Goal: Information Seeking & Learning: Check status

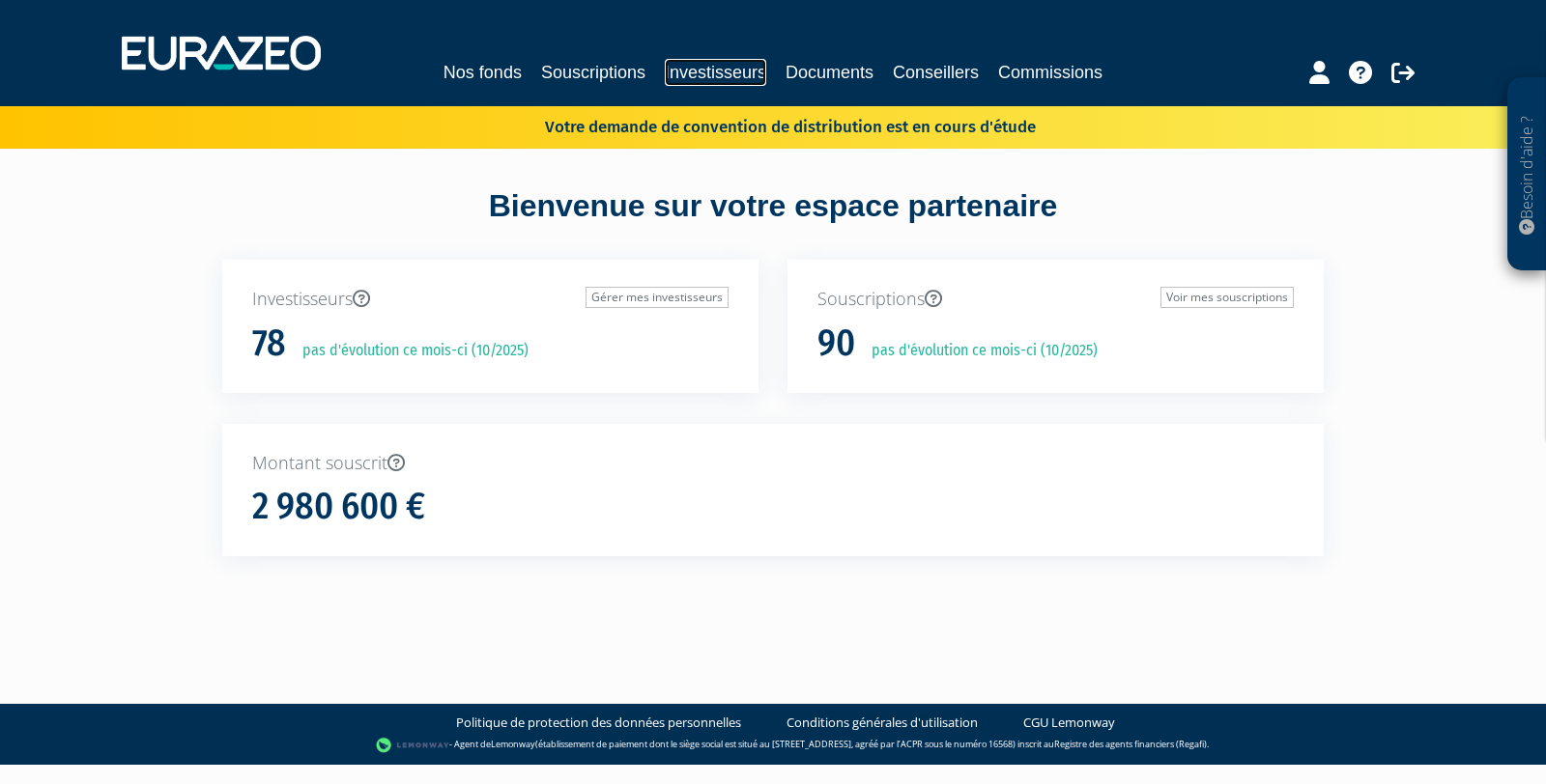
click at [693, 69] on link "Investisseurs" at bounding box center [715, 72] width 101 height 27
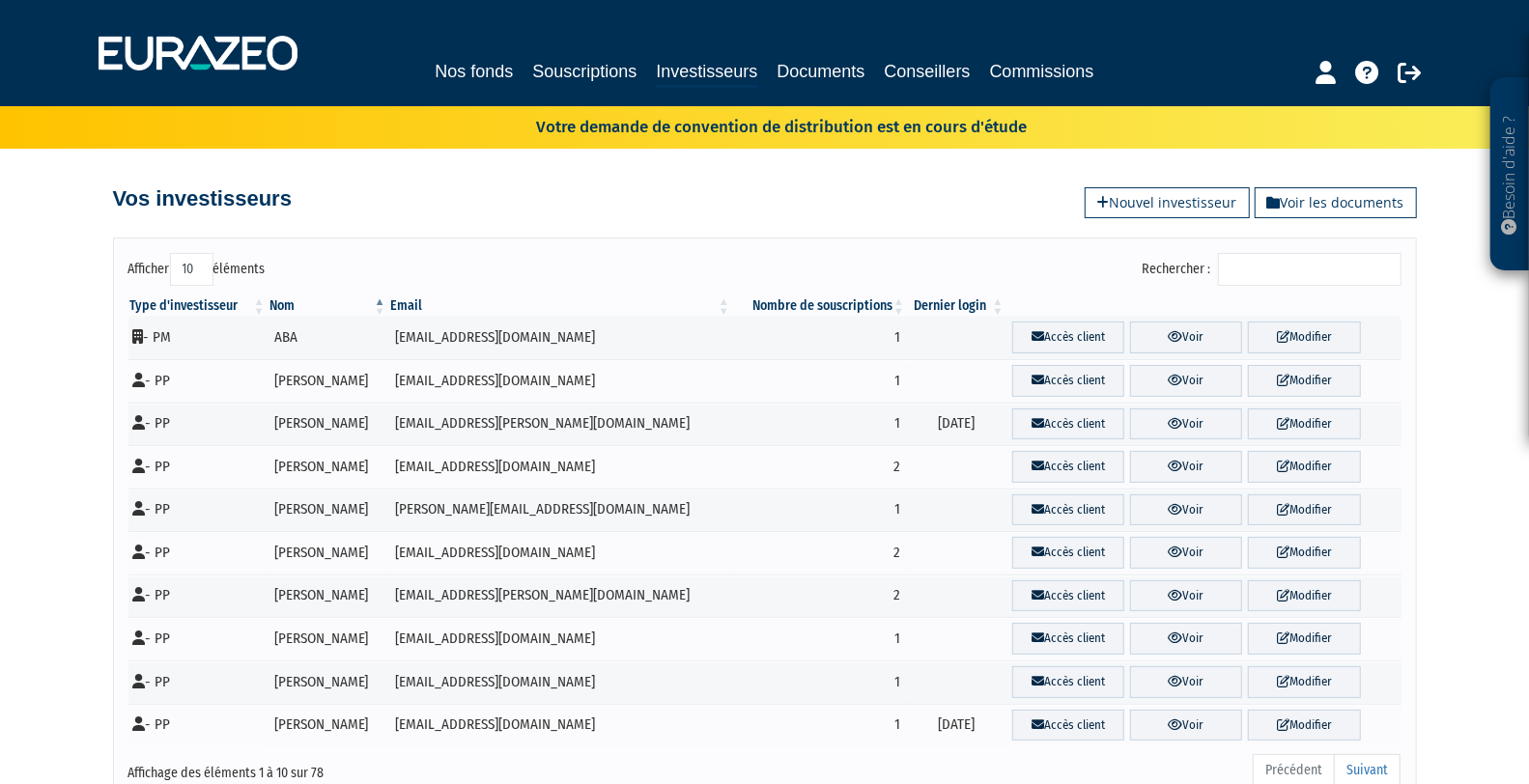
click at [1339, 266] on input "Rechercher :" at bounding box center [1309, 269] width 183 height 33
type input "LI"
click at [1196, 374] on link "Voir" at bounding box center [1185, 381] width 112 height 32
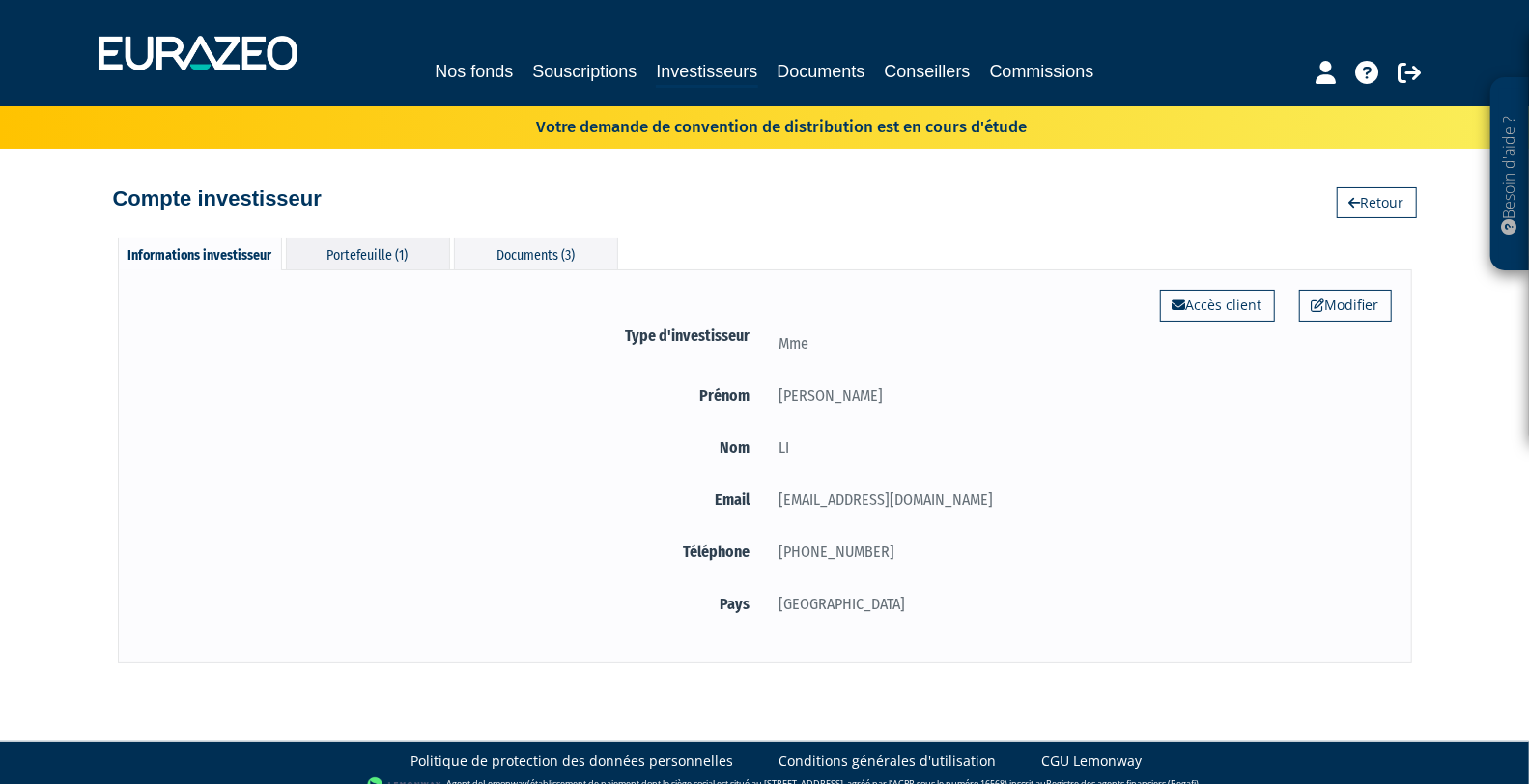
click at [354, 243] on div "Portefeuille (1)" at bounding box center [368, 253] width 164 height 32
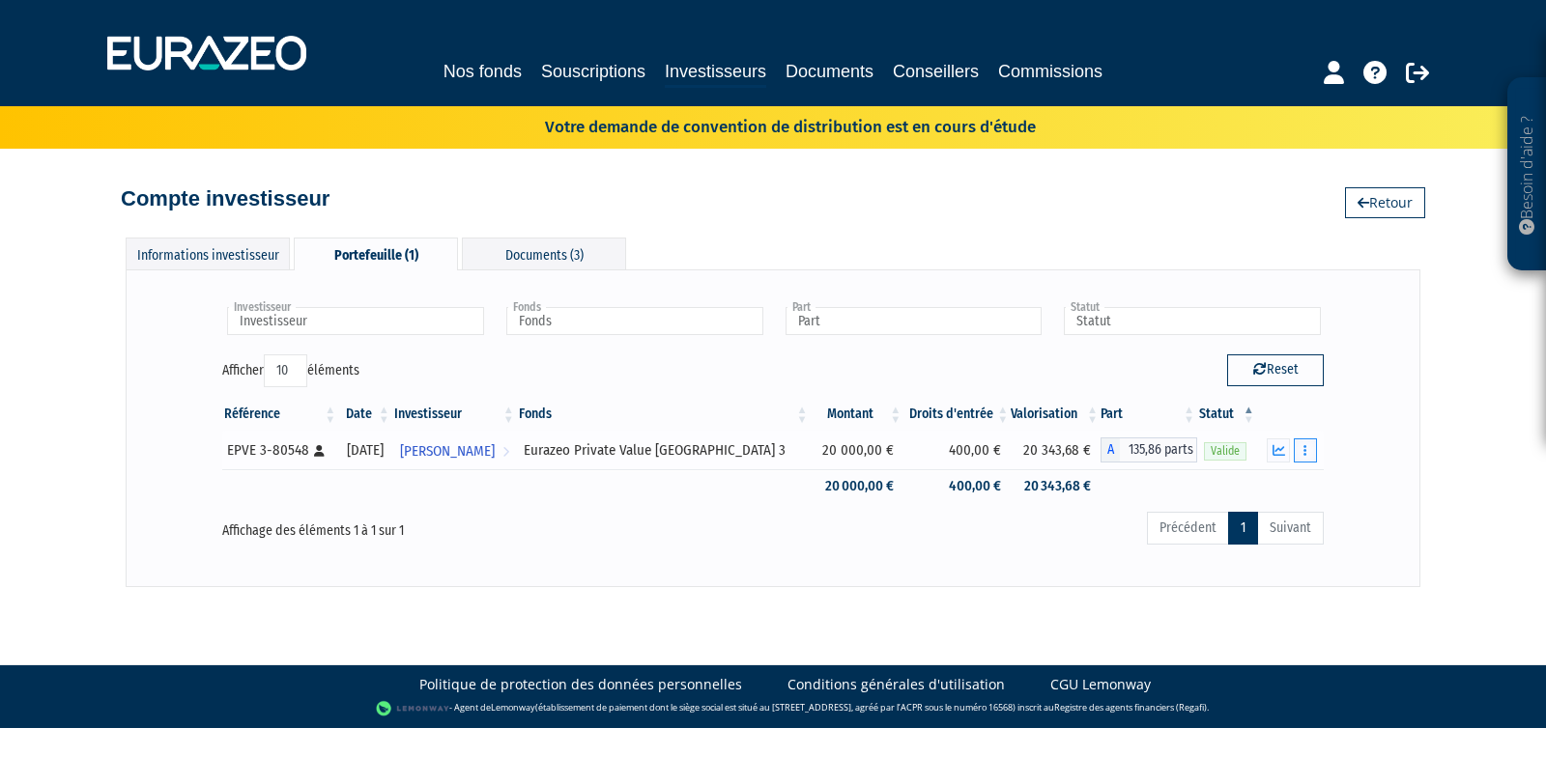
click at [1310, 453] on button "button" at bounding box center [1304, 450] width 23 height 24
click at [1281, 490] on link "Documents" at bounding box center [1263, 485] width 97 height 32
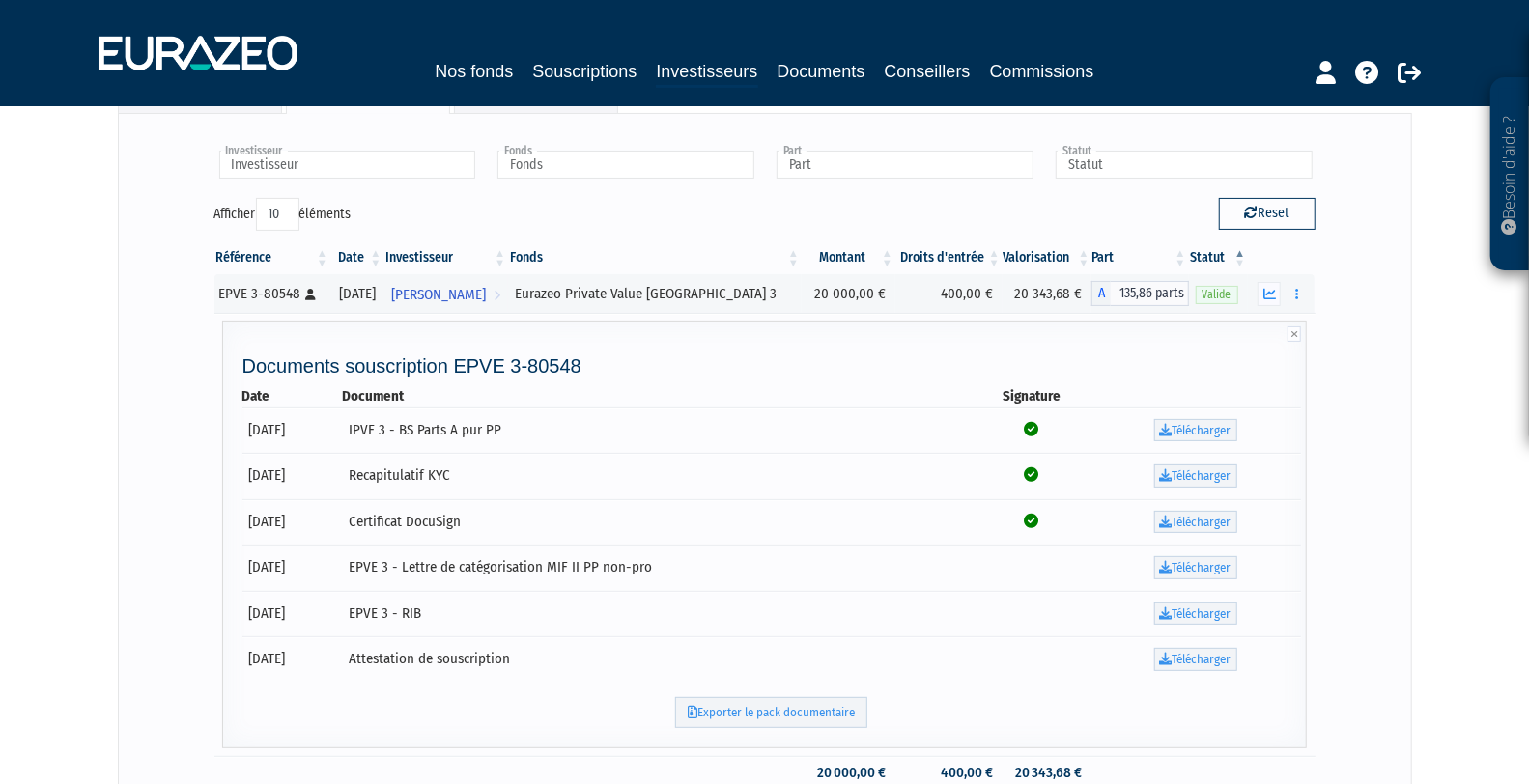
scroll to position [65, 0]
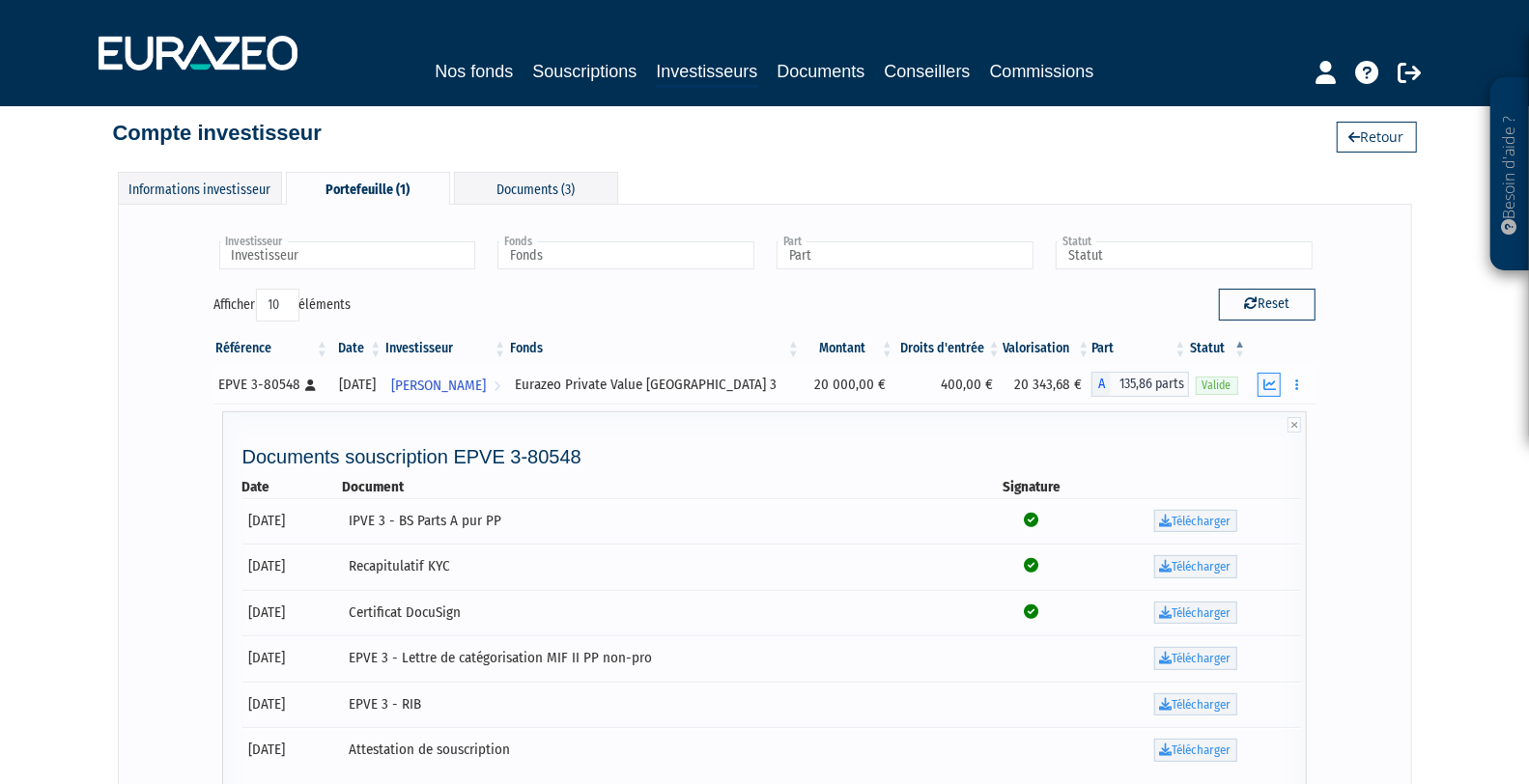
click at [1268, 380] on icon "button" at bounding box center [1270, 384] width 13 height 13
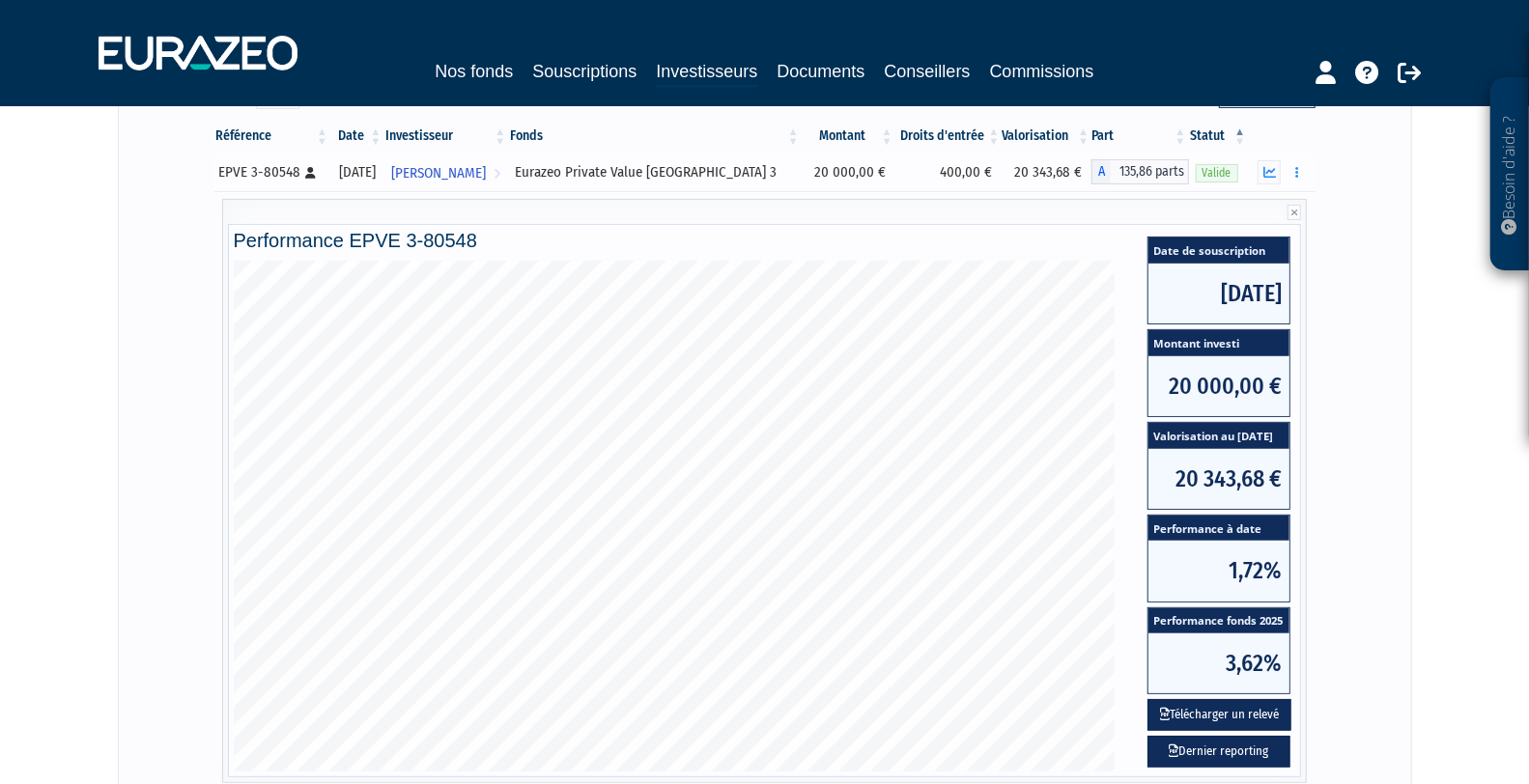
scroll to position [267, 0]
